Goal: Task Accomplishment & Management: Manage account settings

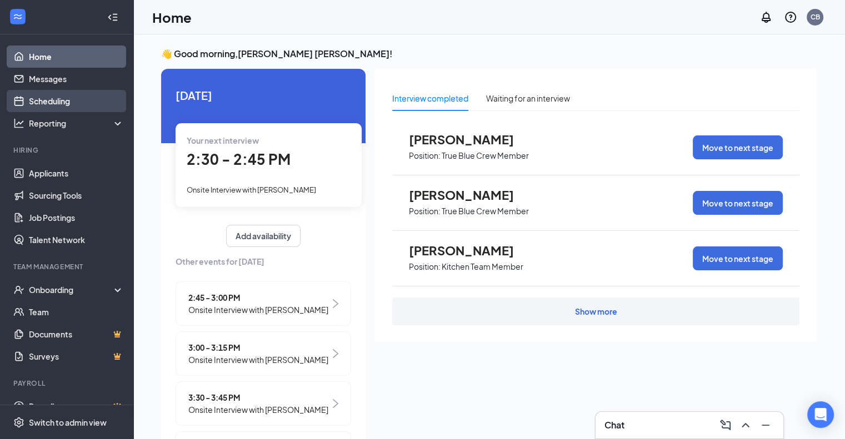
click at [61, 99] on link "Scheduling" at bounding box center [76, 101] width 95 height 22
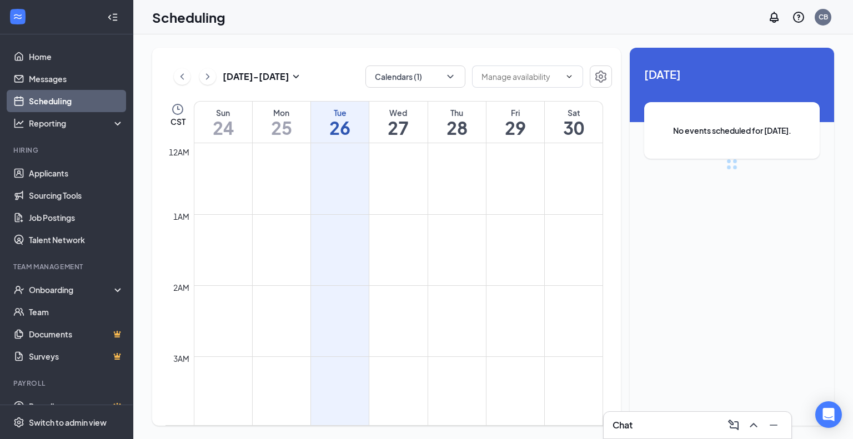
scroll to position [546, 0]
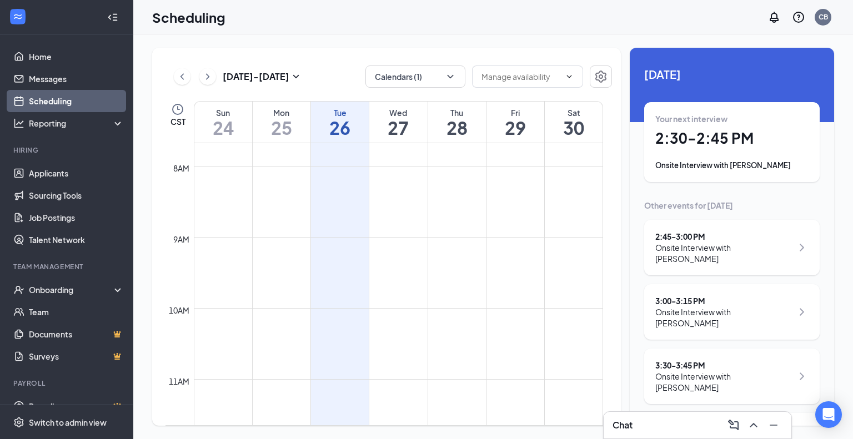
click at [709, 167] on div "Onsite Interview with [PERSON_NAME]" at bounding box center [731, 165] width 153 height 11
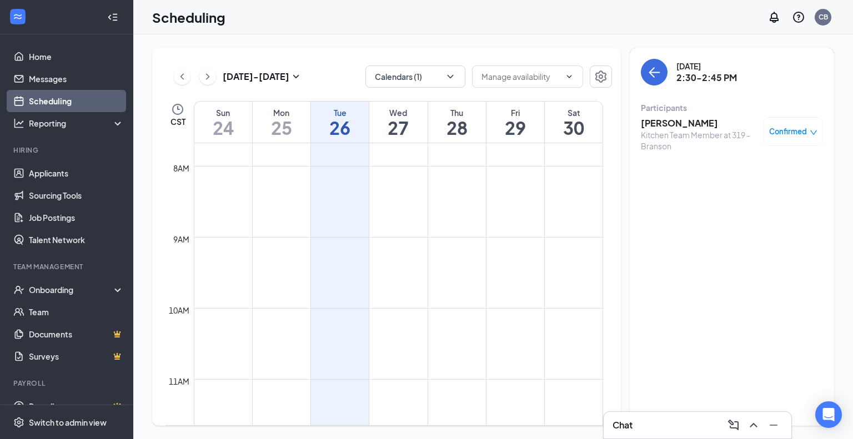
click at [666, 130] on div "Kitchen Team Member at 319 - Branson" at bounding box center [699, 140] width 117 height 22
click at [662, 123] on h3 "Clyde Decker" at bounding box center [699, 123] width 117 height 12
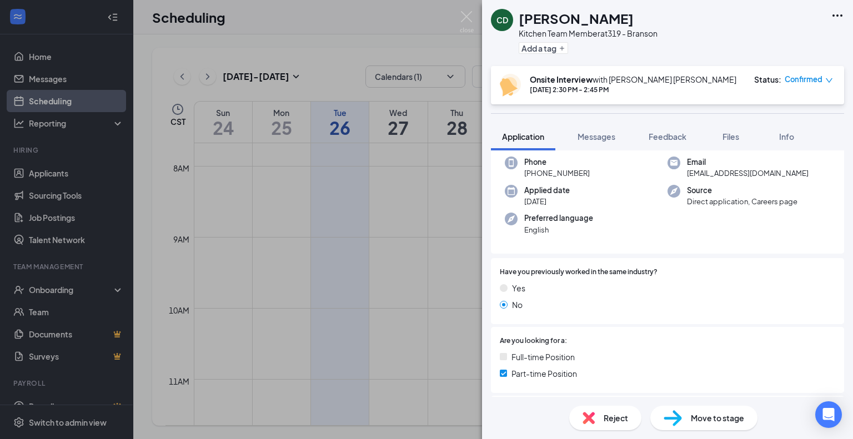
scroll to position [111, 0]
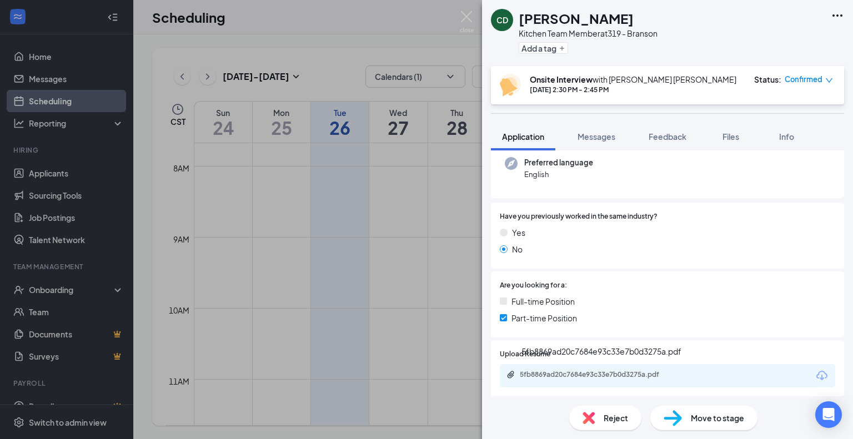
click at [667, 371] on div "5fb8869ad20c7684e93c33e7b0d3275a.pdf" at bounding box center [598, 375] width 156 height 9
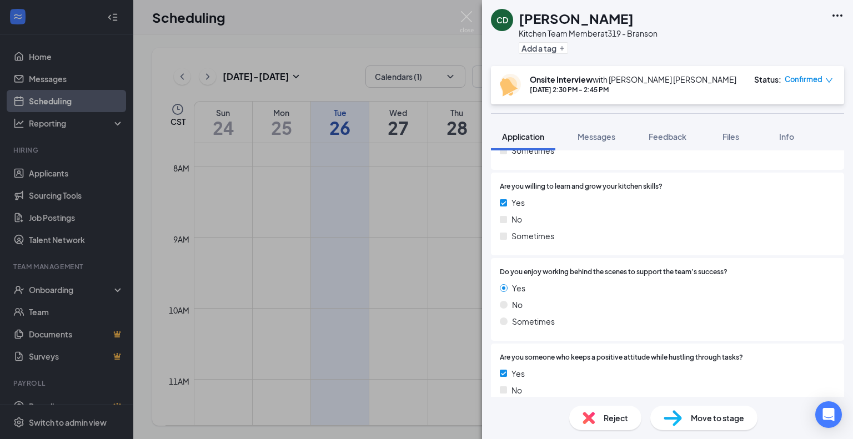
scroll to position [1309, 0]
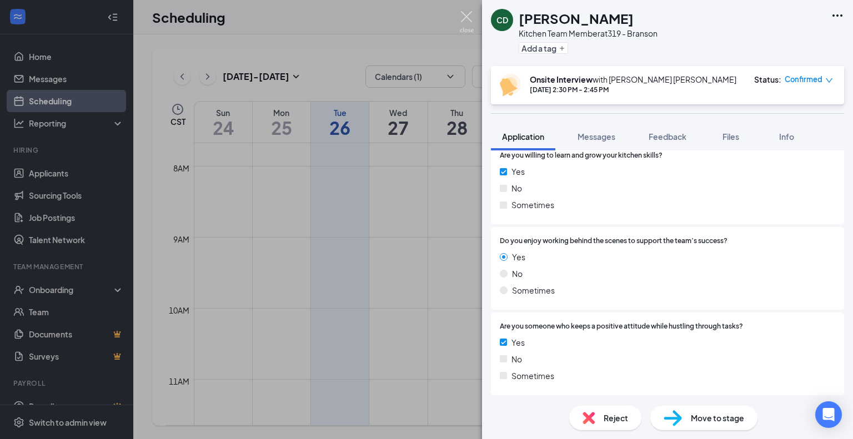
click at [464, 17] on img at bounding box center [467, 22] width 14 height 22
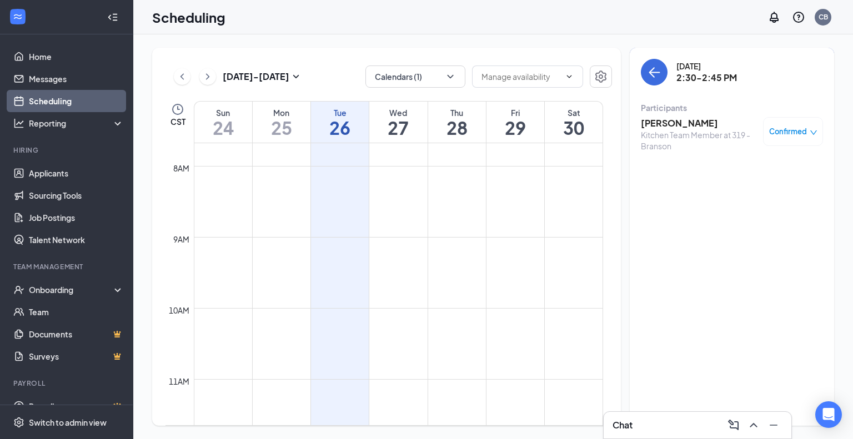
click at [660, 121] on h3 "Clyde Decker" at bounding box center [699, 123] width 117 height 12
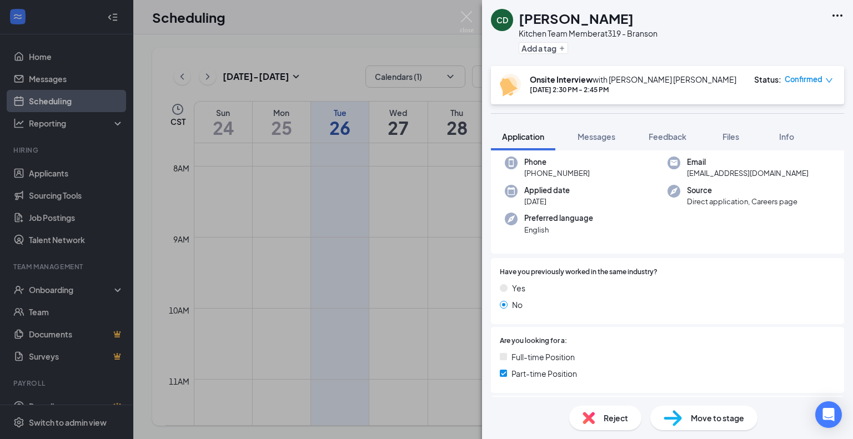
scroll to position [111, 0]
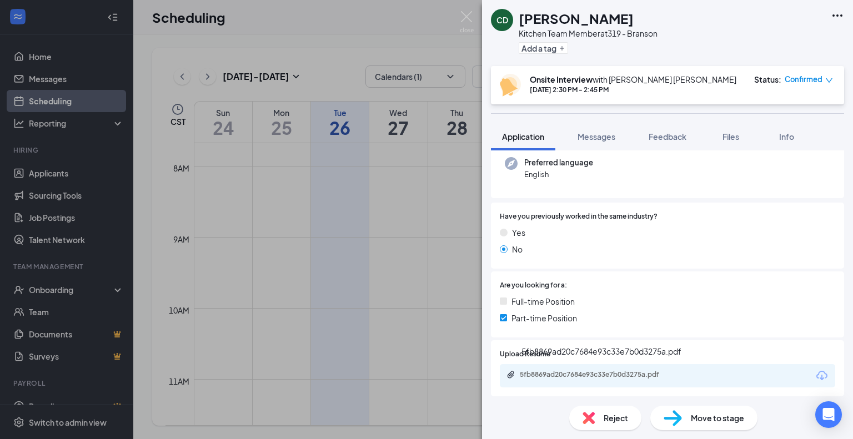
click at [657, 378] on div "5fb8869ad20c7684e93c33e7b0d3275a.pdf" at bounding box center [598, 375] width 156 height 9
drag, startPoint x: 464, startPoint y: 12, endPoint x: 495, endPoint y: 16, distance: 31.3
click at [463, 12] on img at bounding box center [467, 22] width 14 height 22
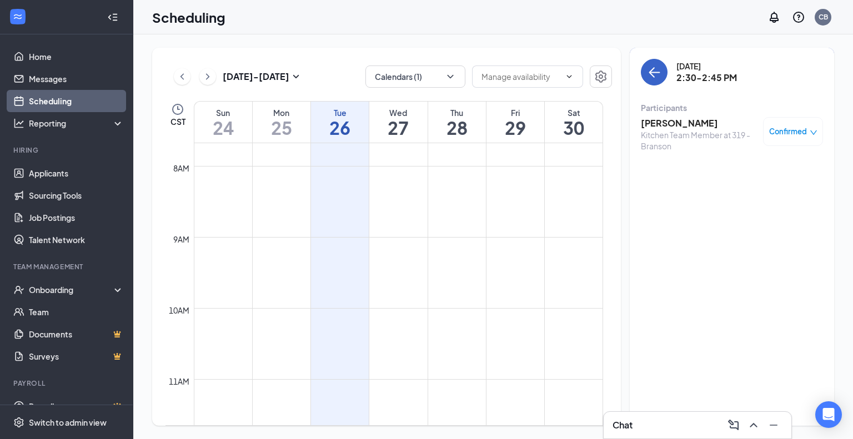
drag, startPoint x: 655, startPoint y: 66, endPoint x: 853, endPoint y: 93, distance: 199.0
click at [655, 66] on icon "ArrowLeft" at bounding box center [654, 72] width 13 height 13
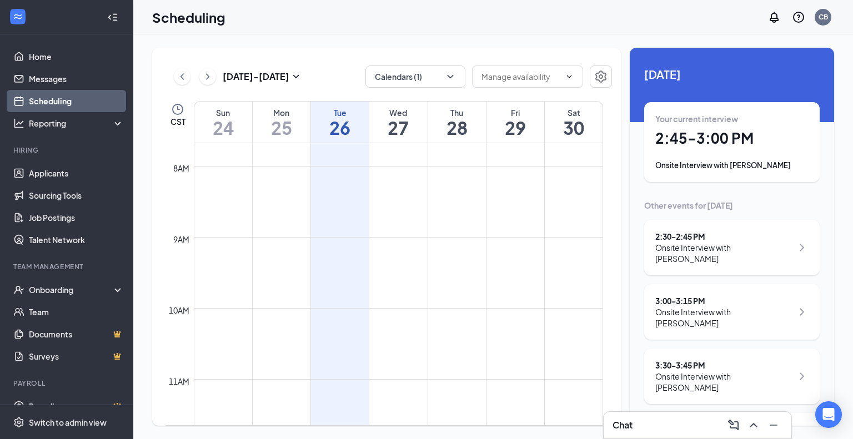
click at [703, 296] on div "3:00 - 3:15 PM" at bounding box center [723, 301] width 137 height 11
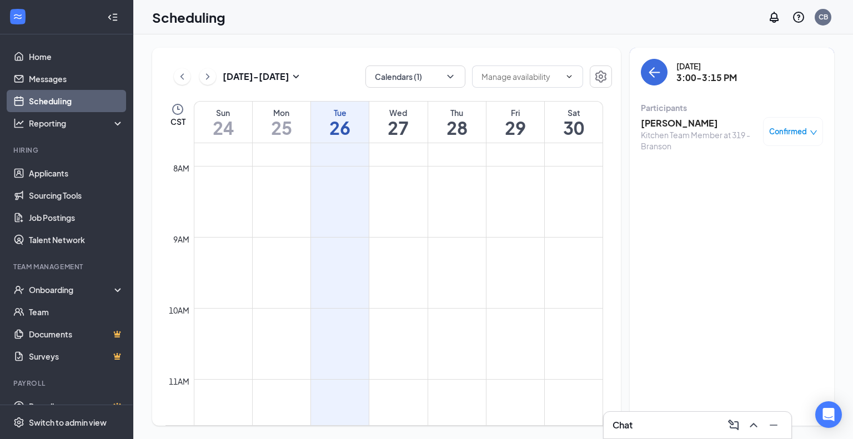
click at [664, 126] on h3 "Titus Unruh" at bounding box center [699, 123] width 117 height 12
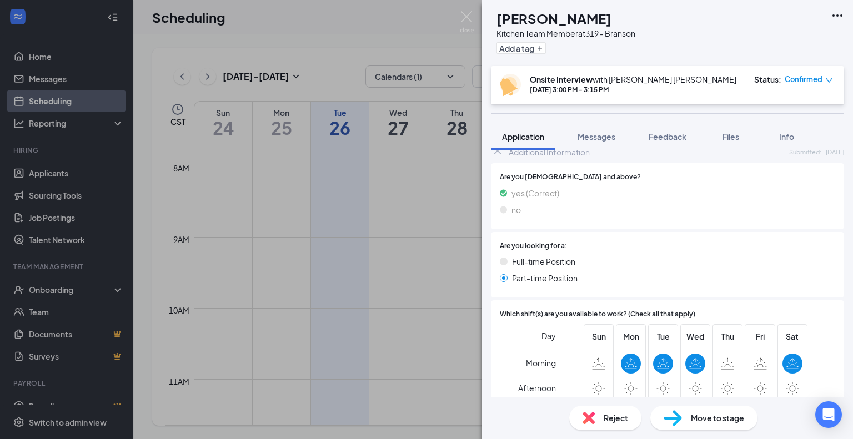
scroll to position [555, 0]
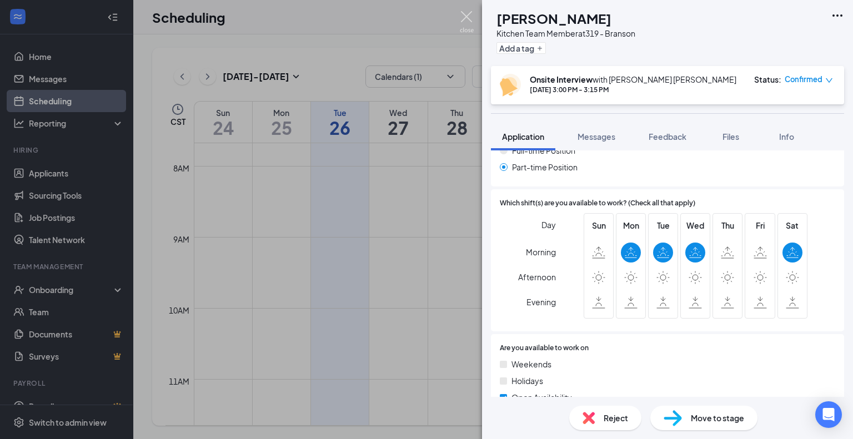
click at [464, 11] on img at bounding box center [467, 22] width 14 height 22
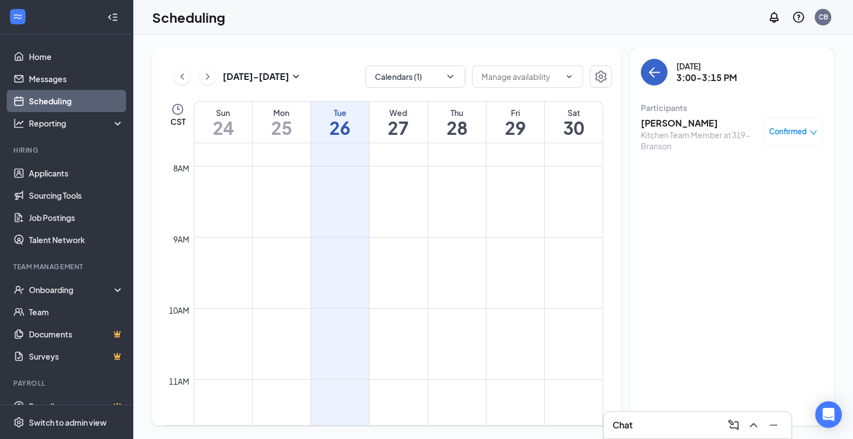
drag, startPoint x: 653, startPoint y: 73, endPoint x: 714, endPoint y: 74, distance: 61.1
click at [653, 74] on icon "ArrowLeft" at bounding box center [654, 72] width 13 height 13
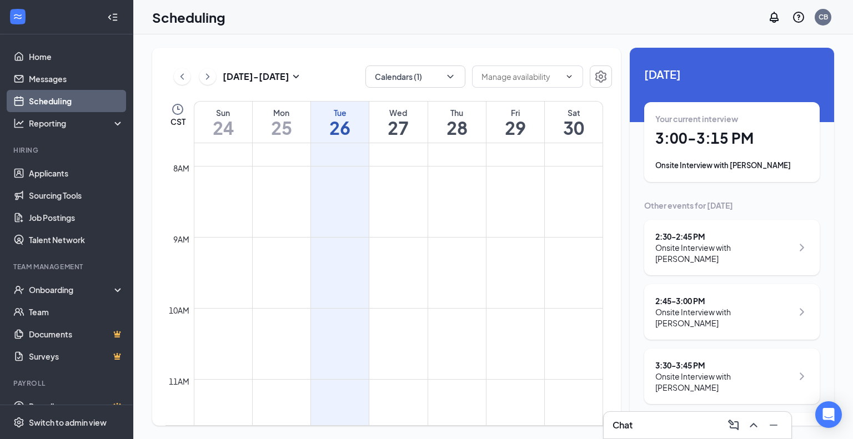
click at [707, 307] on div "Onsite Interview with [PERSON_NAME]" at bounding box center [723, 318] width 137 height 22
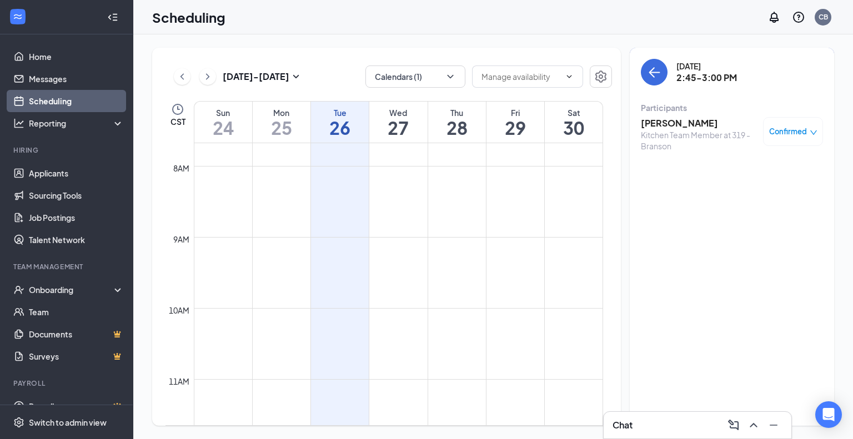
click at [678, 126] on h3 "Edwin Thompson" at bounding box center [699, 123] width 117 height 12
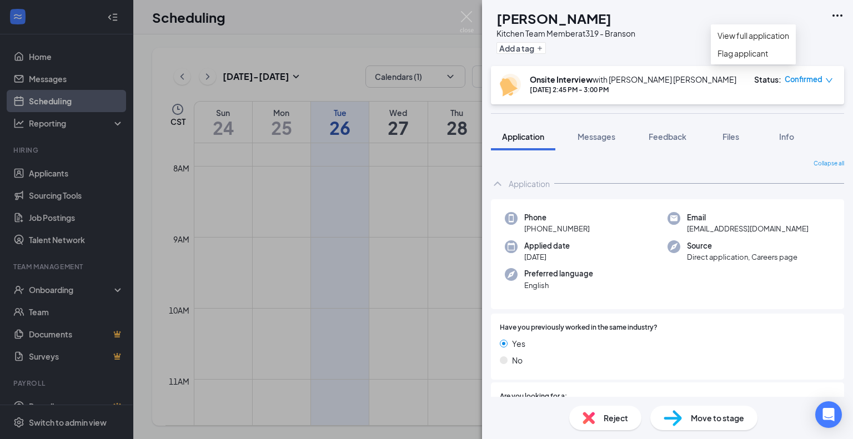
click at [833, 16] on icon "Ellipses" at bounding box center [838, 15] width 10 height 2
click at [667, 419] on img at bounding box center [673, 418] width 18 height 16
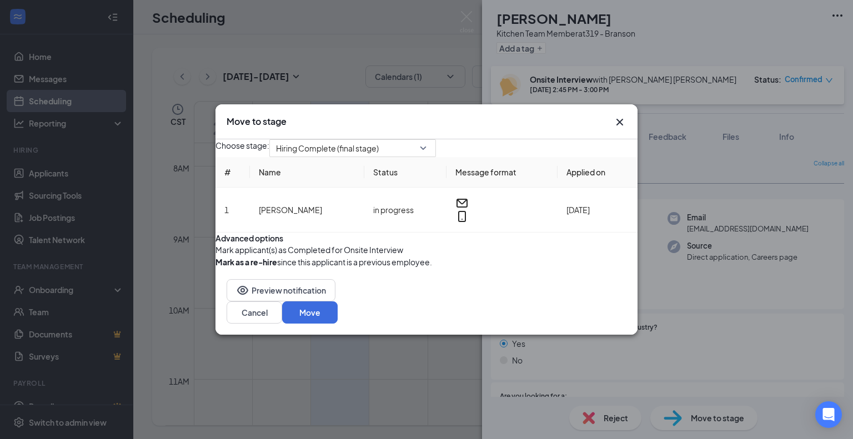
click at [216, 256] on button "button" at bounding box center [216, 250] width 0 height 12
click at [429, 140] on span "Hiring Complete (final stage)" at bounding box center [352, 148] width 153 height 17
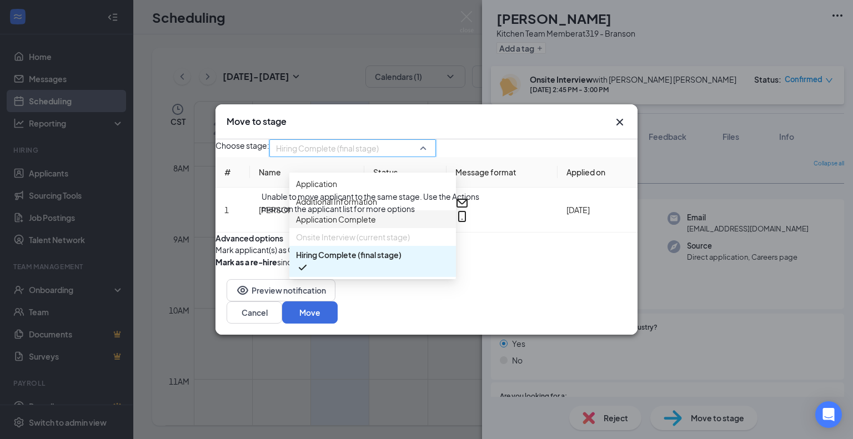
click at [344, 232] on span "Onsite Interview (current stage)" at bounding box center [353, 237] width 114 height 12
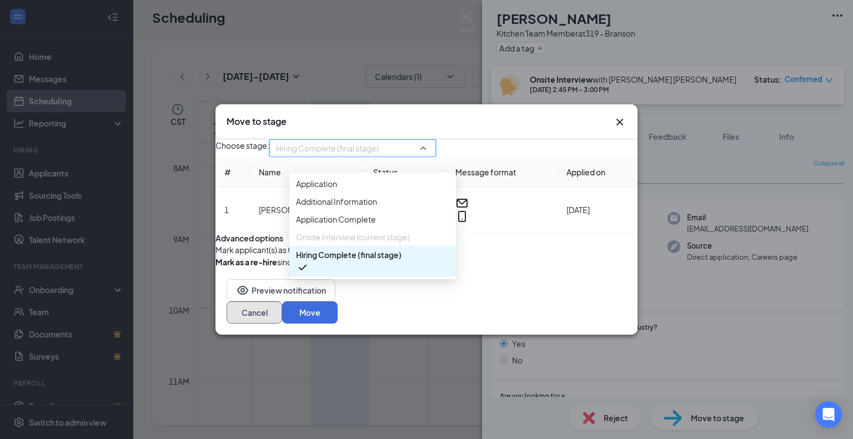
drag, startPoint x: 518, startPoint y: 344, endPoint x: 545, endPoint y: 340, distance: 27.5
click at [282, 324] on button "Cancel" at bounding box center [255, 313] width 56 height 22
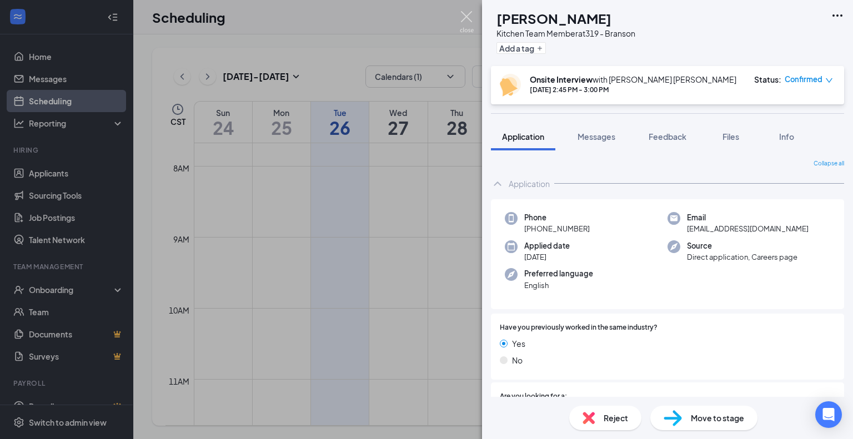
click at [462, 17] on img at bounding box center [467, 22] width 14 height 22
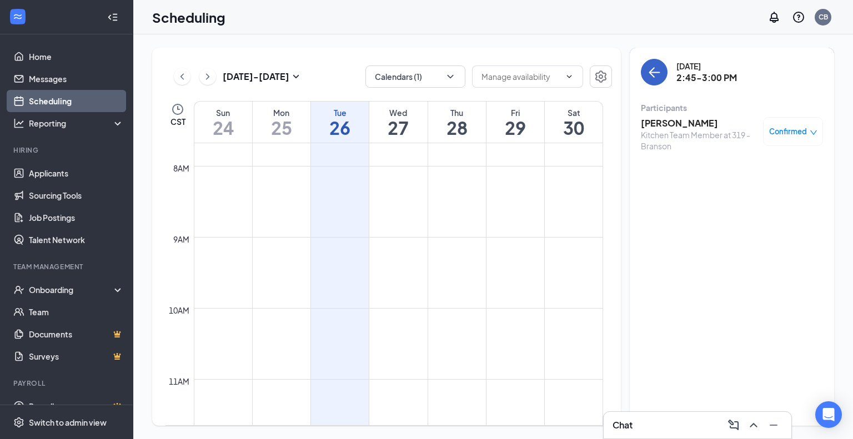
click at [660, 72] on icon "ArrowLeft" at bounding box center [654, 72] width 13 height 13
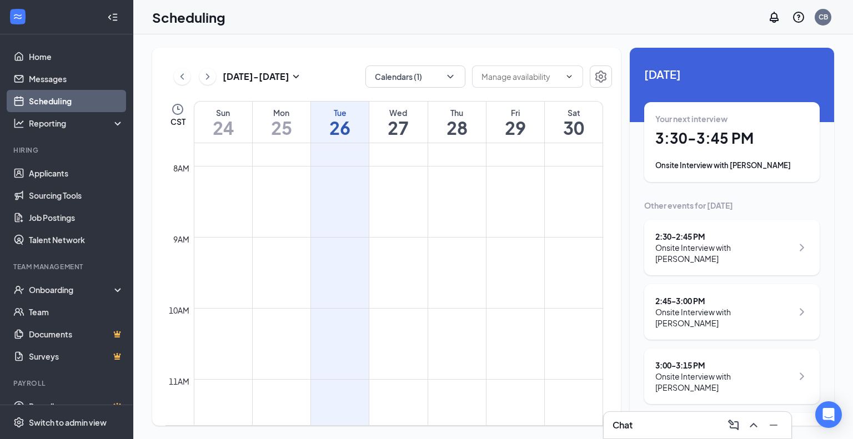
click at [670, 137] on h1 "3:30 - 3:45 PM" at bounding box center [731, 138] width 153 height 19
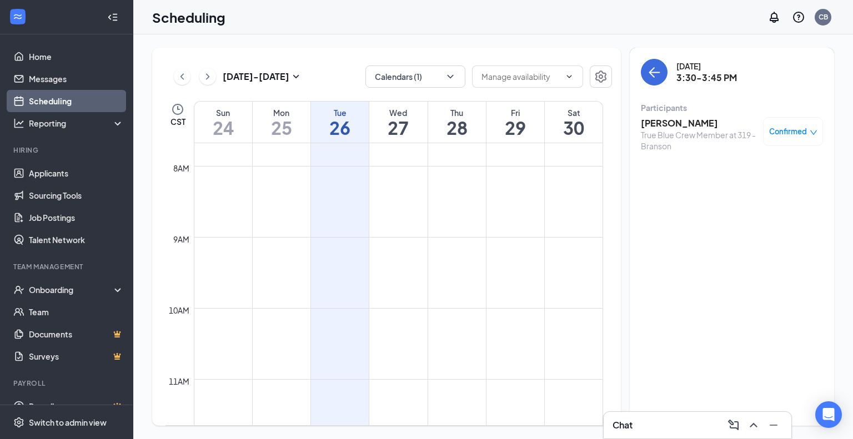
click at [673, 121] on h3 "Justin Dickson" at bounding box center [699, 123] width 117 height 12
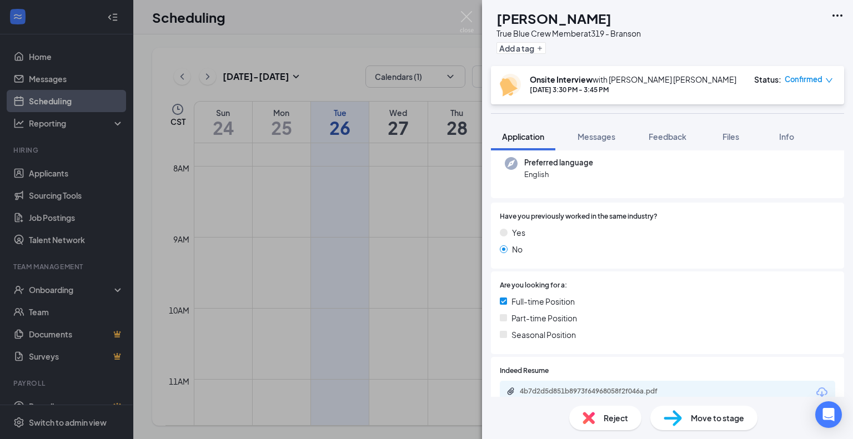
scroll to position [167, 0]
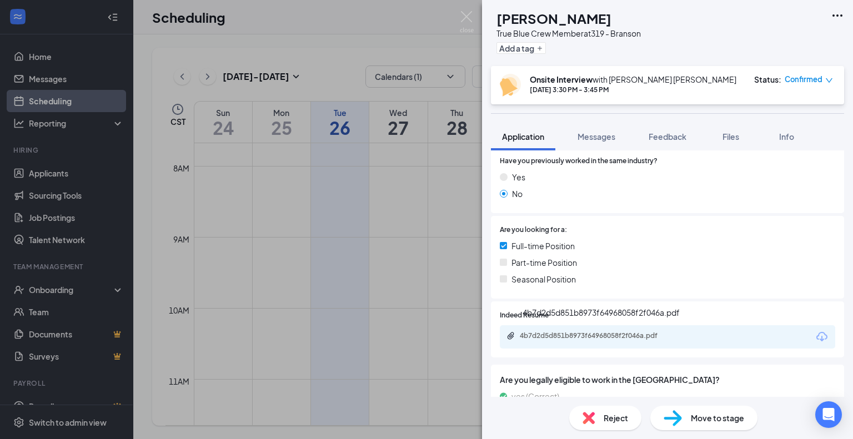
click at [632, 339] on div "4b7d2d5d851b8973f64968058f2f046a.pdf" at bounding box center [598, 336] width 156 height 9
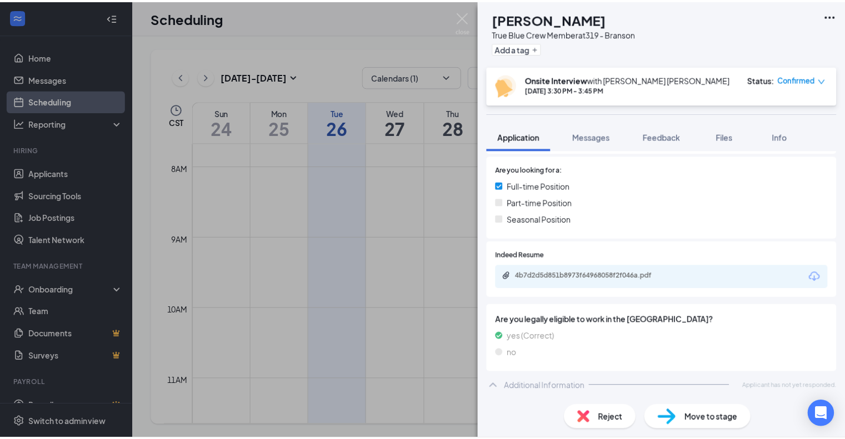
scroll to position [0, 0]
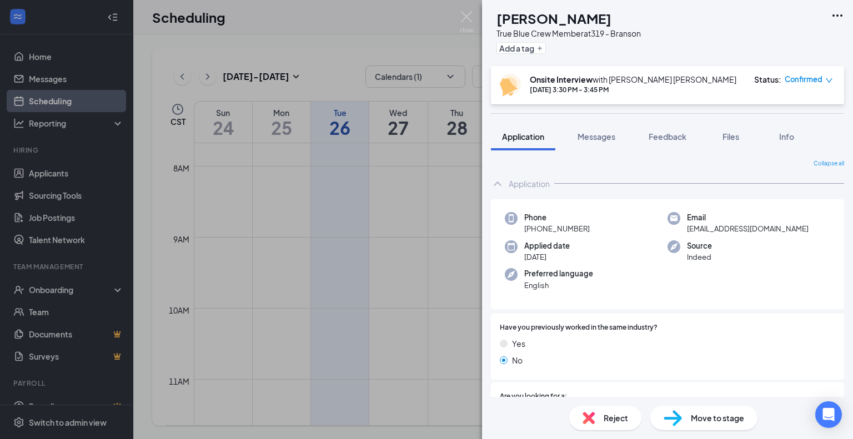
click at [738, 413] on span "Move to stage" at bounding box center [717, 418] width 53 height 12
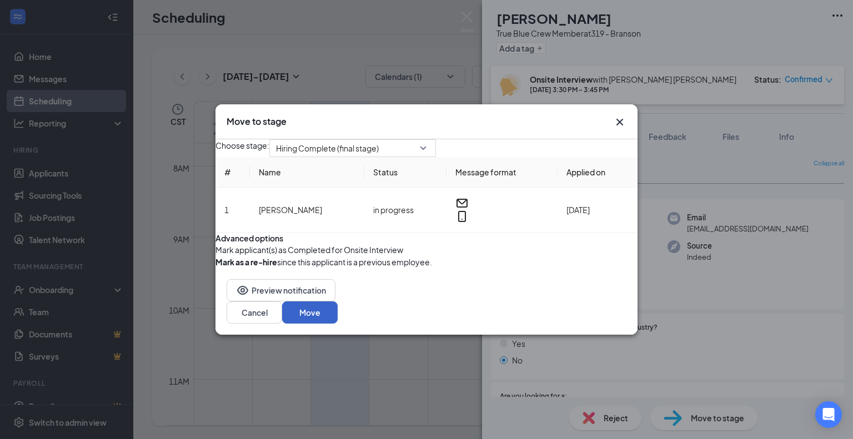
click at [338, 324] on button "Move" at bounding box center [310, 313] width 56 height 22
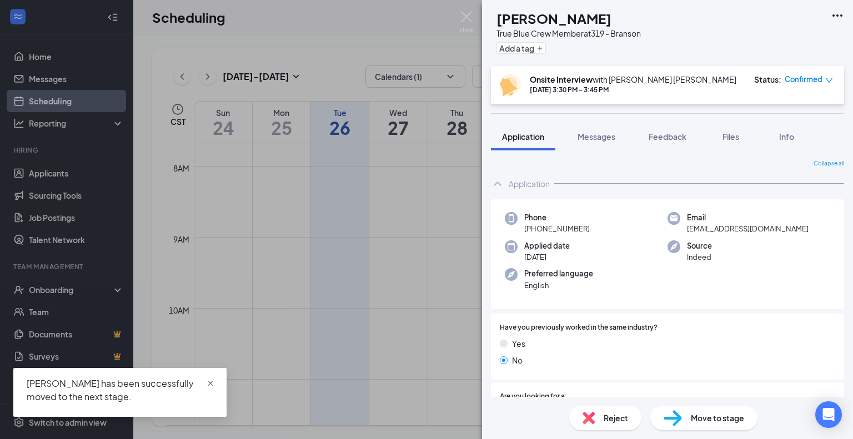
click at [208, 380] on span "close" at bounding box center [211, 384] width 8 height 8
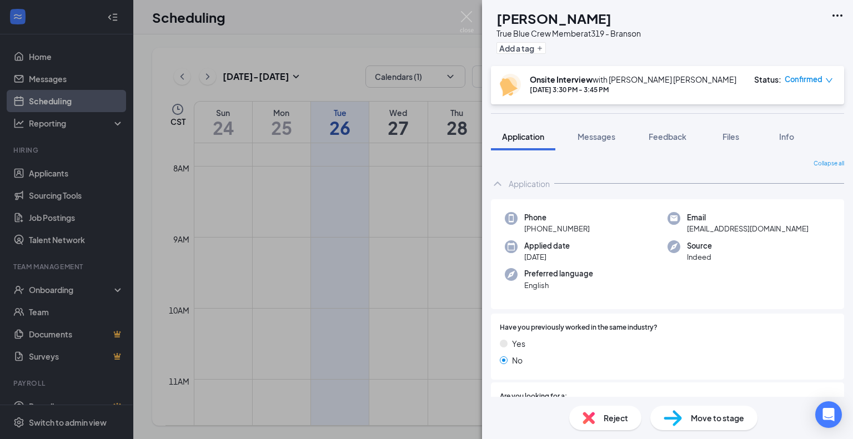
click at [48, 290] on div "JD Justin Dickson True Blue Crew Member at 319 - Branson Add a tag Onsite Inter…" at bounding box center [426, 219] width 853 height 439
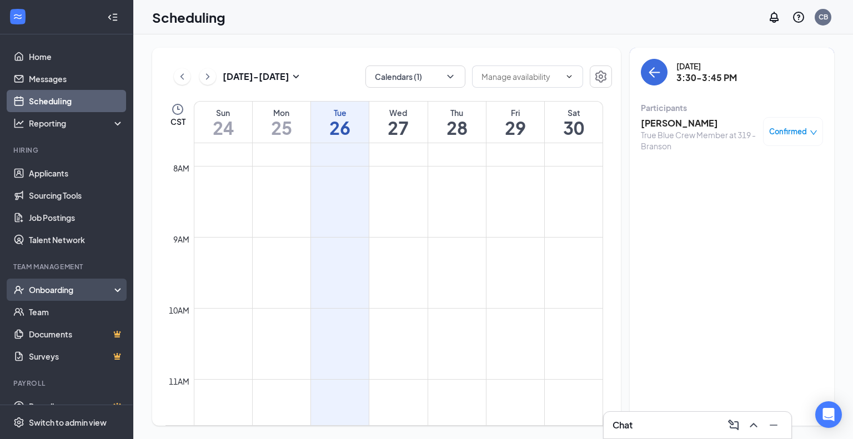
click at [48, 291] on div "Onboarding" at bounding box center [72, 289] width 86 height 11
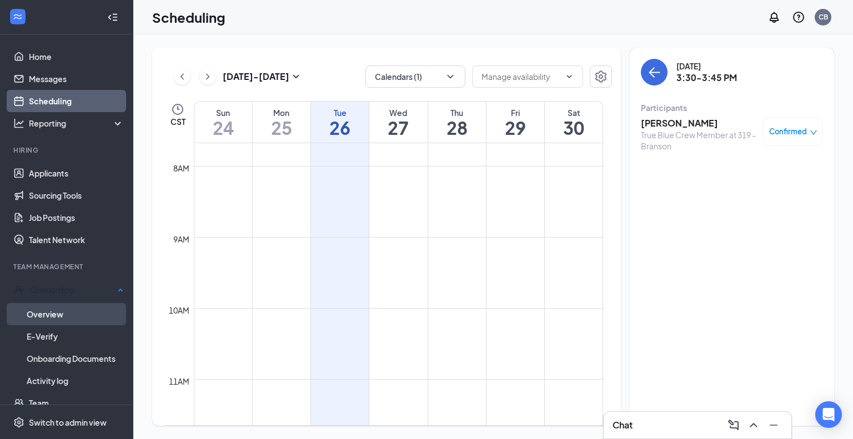
click at [50, 308] on link "Overview" at bounding box center [75, 314] width 97 height 22
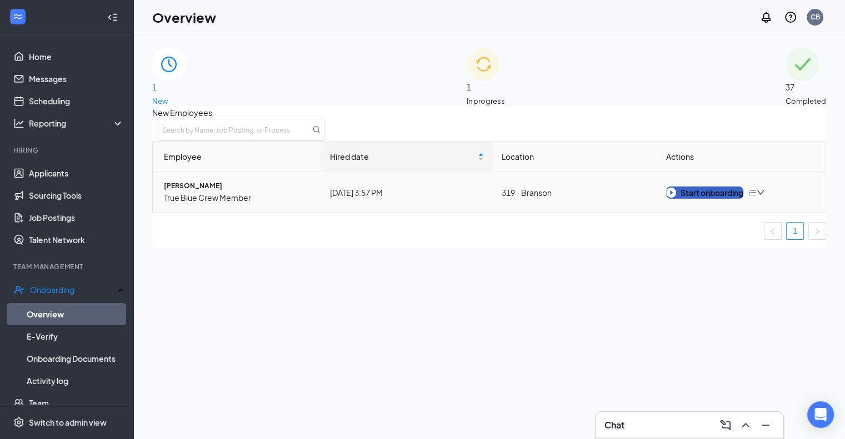
click at [676, 198] on img "button" at bounding box center [671, 193] width 10 height 10
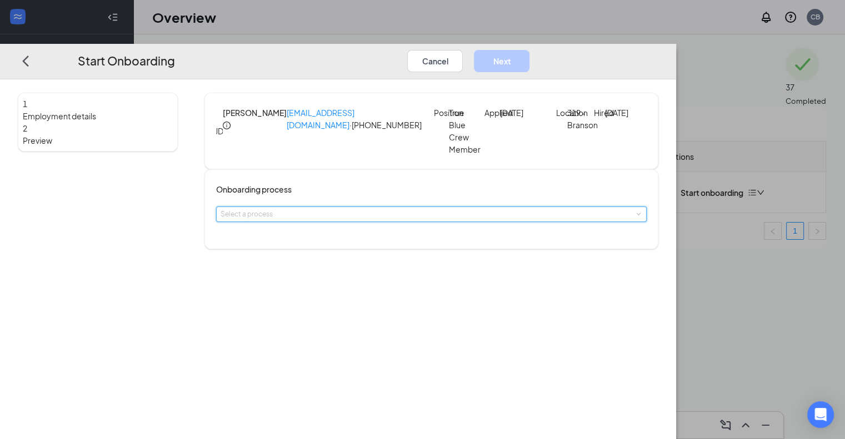
click at [635, 217] on span at bounding box center [637, 214] width 5 height 5
click at [319, 250] on span "Team Member Onboarding" at bounding box center [314, 247] width 84 height 8
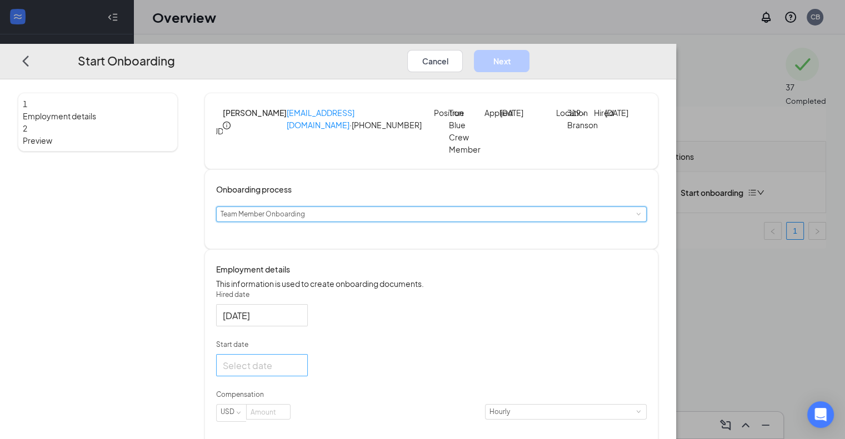
click at [301, 373] on div at bounding box center [262, 366] width 78 height 14
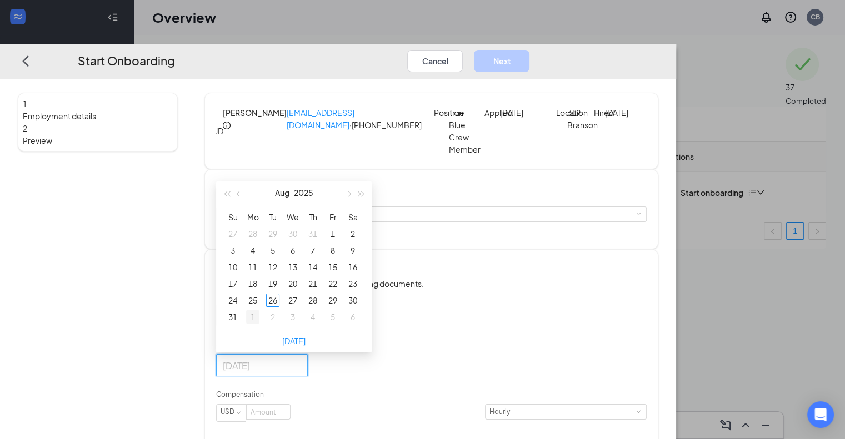
type input "Sep 1, 2025"
click at [259, 324] on div "1" at bounding box center [252, 317] width 13 height 13
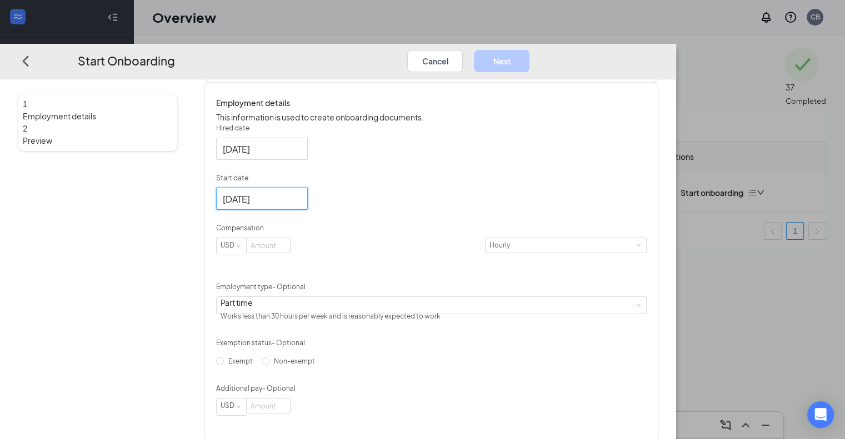
scroll to position [211, 0]
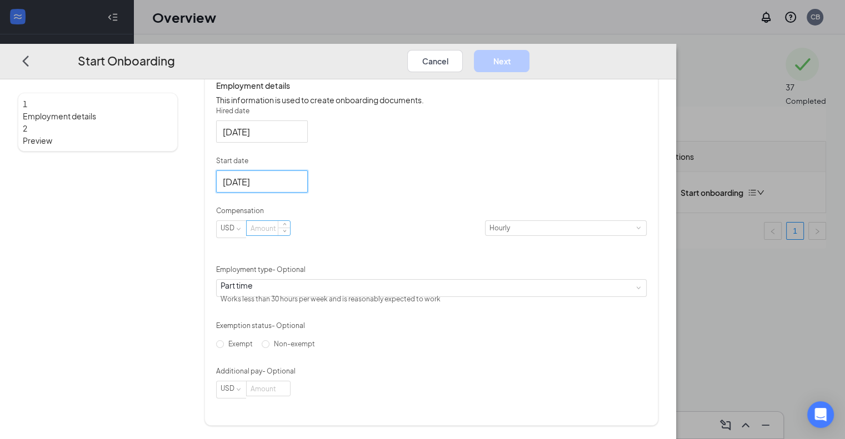
click at [290, 236] on input at bounding box center [268, 228] width 43 height 14
click at [290, 230] on input at bounding box center [268, 228] width 43 height 14
type input "16"
click at [268, 348] on input "Non-exempt" at bounding box center [266, 345] width 8 height 8
radio input "true"
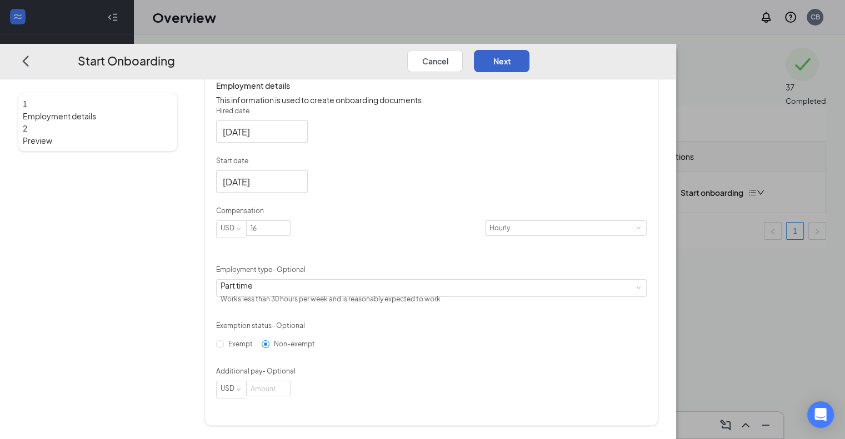
click at [529, 50] on button "Next" at bounding box center [502, 61] width 56 height 22
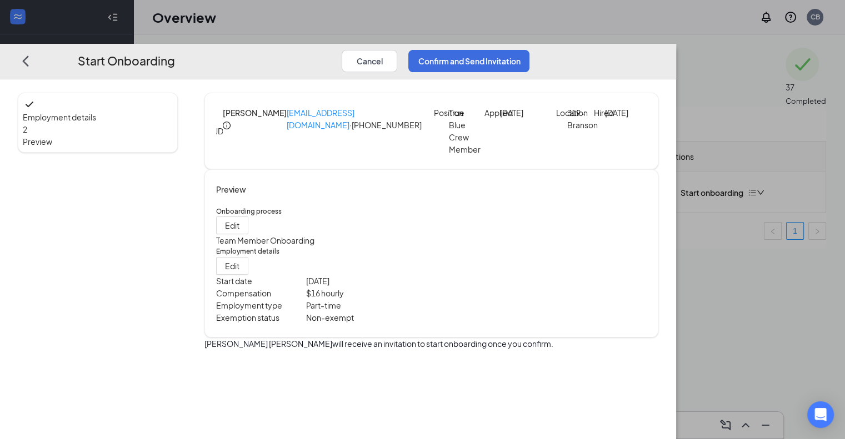
scroll to position [0, 0]
click at [529, 50] on button "Confirm and Send Invitation" at bounding box center [468, 61] width 121 height 22
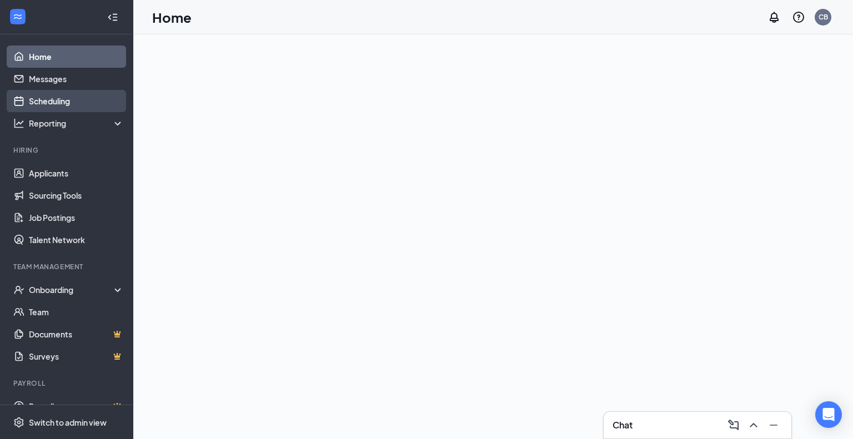
click at [49, 104] on link "Scheduling" at bounding box center [76, 101] width 95 height 22
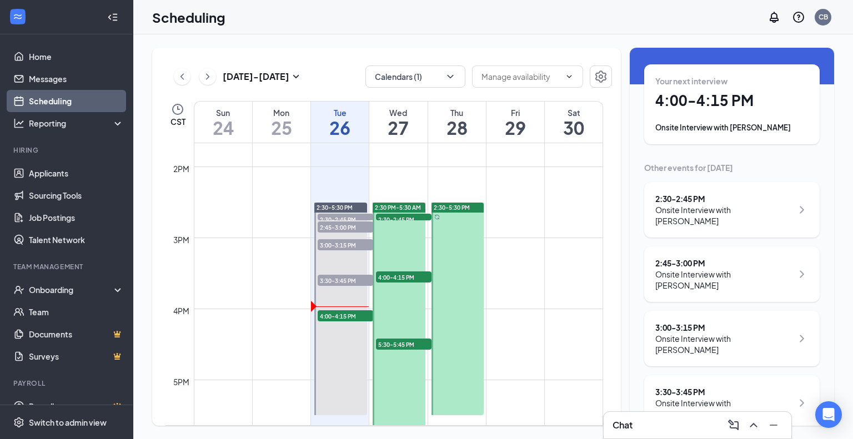
scroll to position [989, 0]
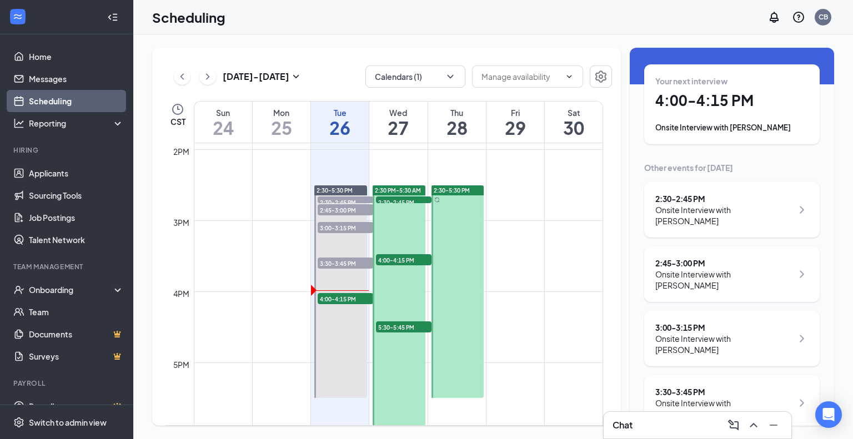
drag, startPoint x: 699, startPoint y: 110, endPoint x: 707, endPoint y: 113, distance: 8.3
click at [699, 109] on div "Your next interview 4:00 - 4:15 PM Onsite Interview with [PERSON_NAME]" at bounding box center [731, 105] width 153 height 58
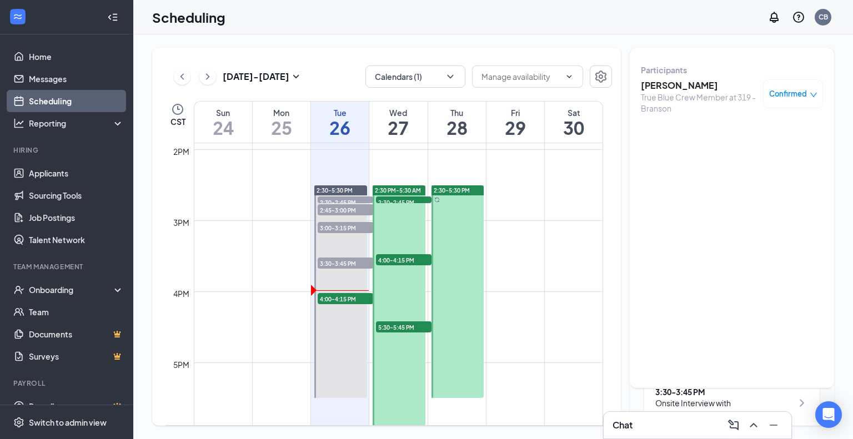
click at [673, 88] on h3 "[PERSON_NAME]" at bounding box center [699, 85] width 117 height 12
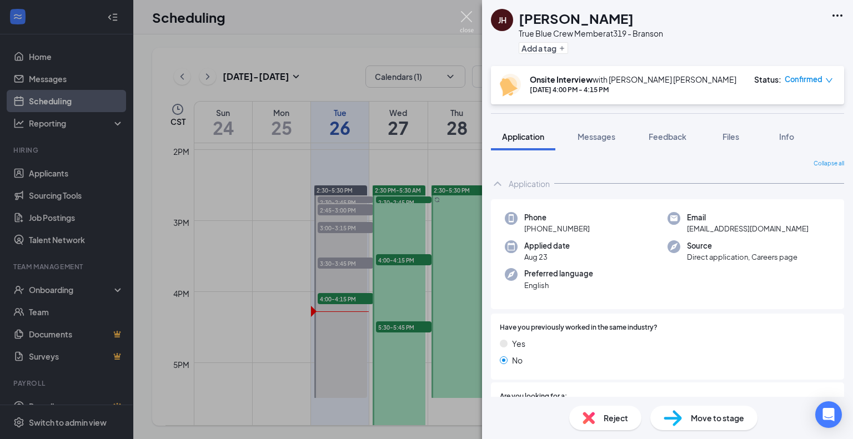
click at [469, 13] on img at bounding box center [467, 22] width 14 height 22
